Goal: Information Seeking & Learning: Learn about a topic

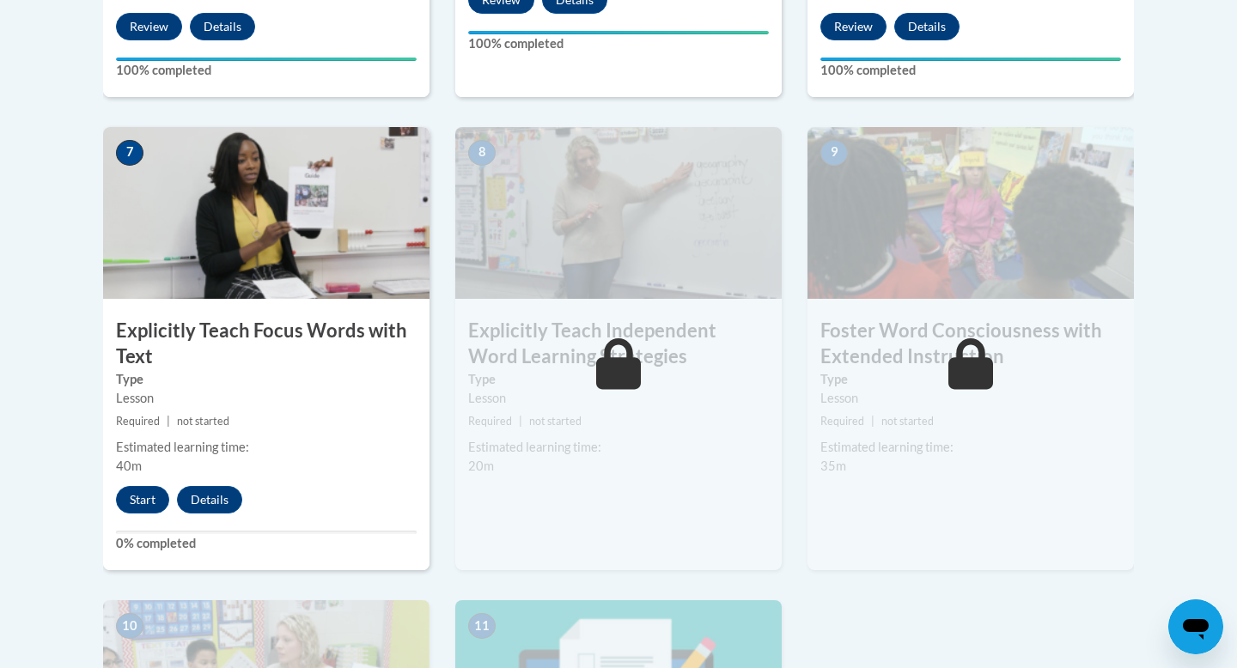
scroll to position [1453, 0]
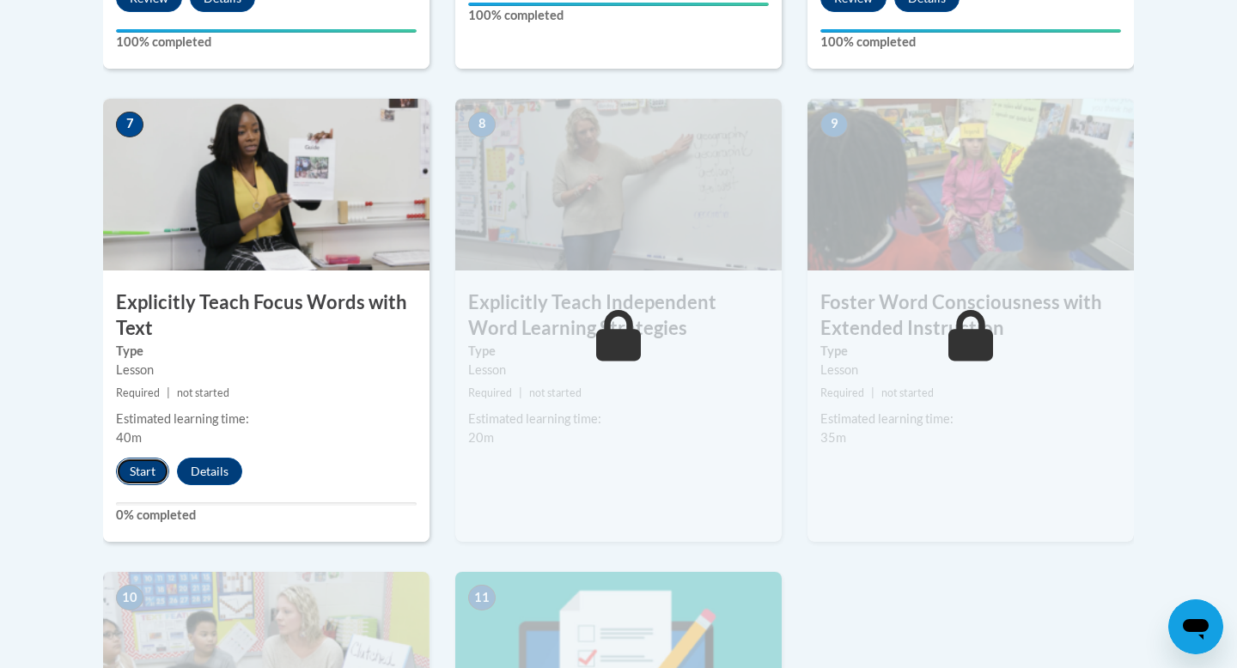
click at [156, 467] on button "Start" at bounding box center [142, 471] width 53 height 27
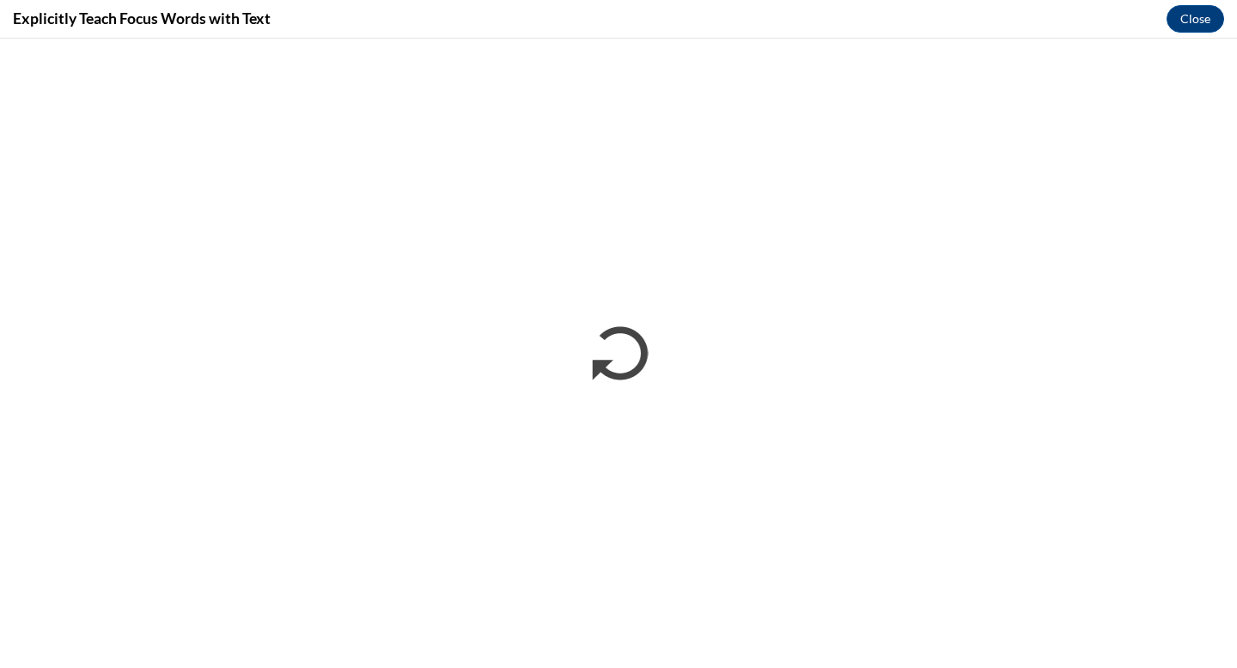
scroll to position [0, 0]
